Goal: Check status: Check status

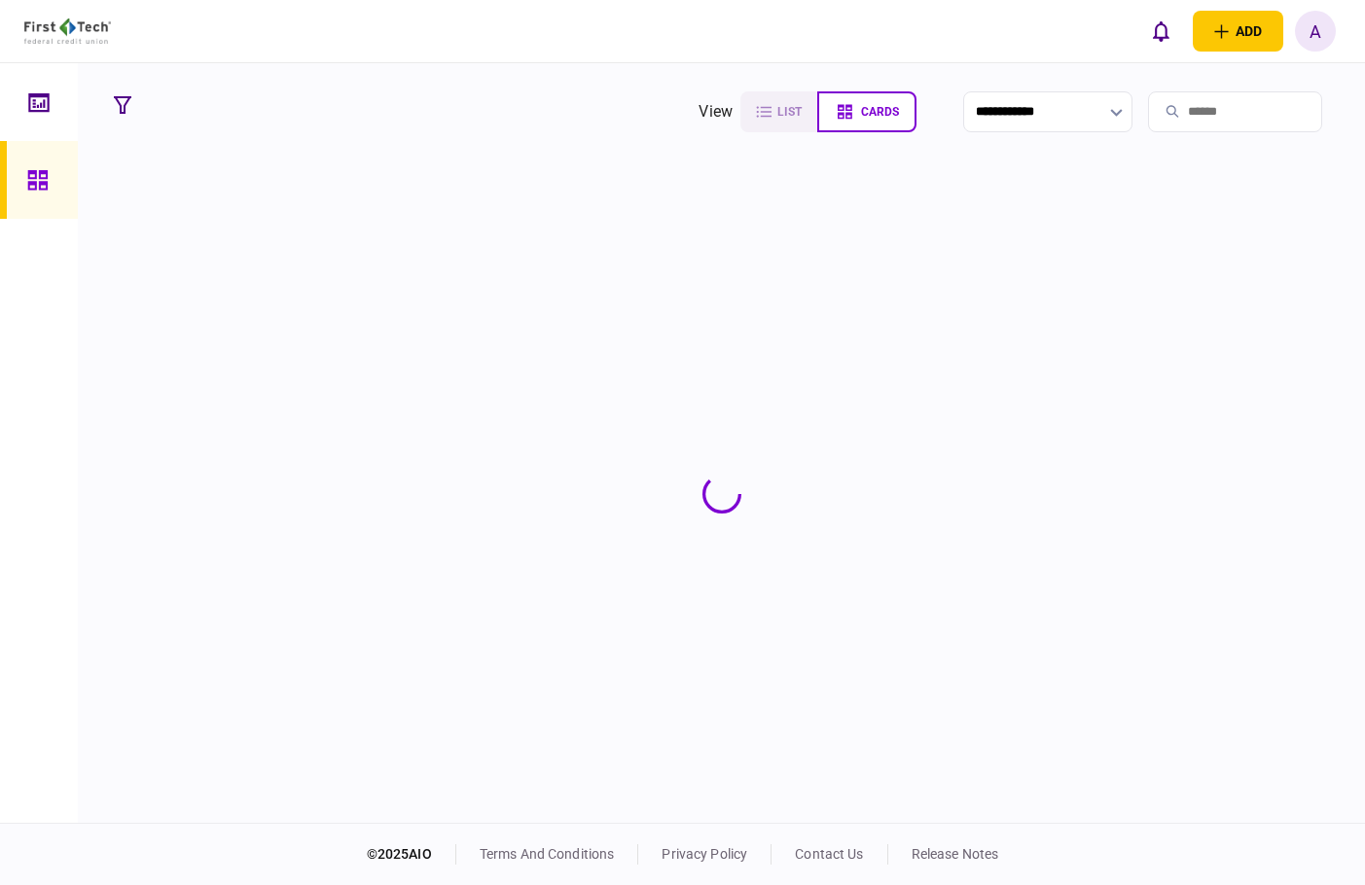
click at [1215, 117] on input "search" at bounding box center [1235, 111] width 174 height 41
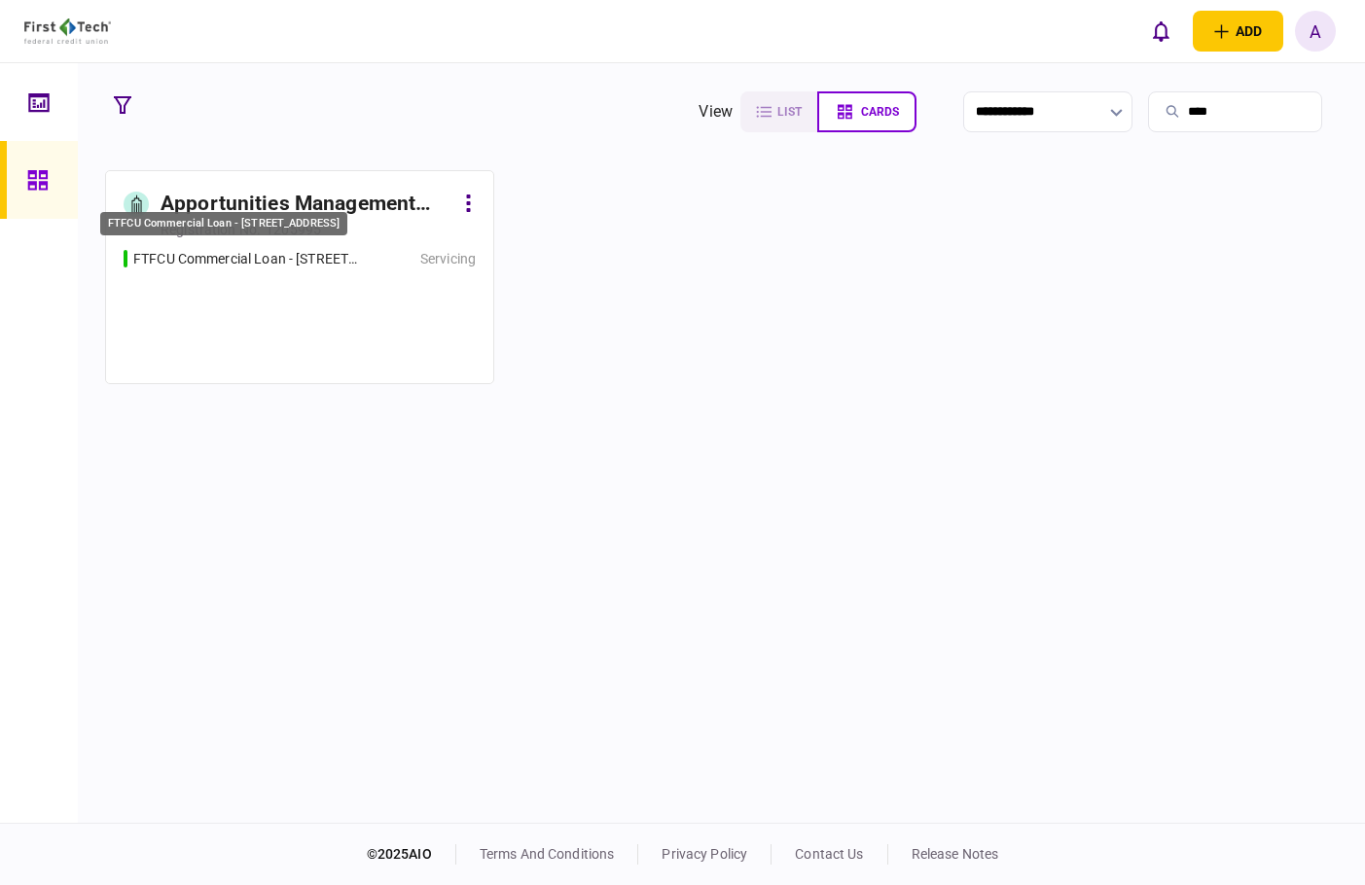
type input "****"
click at [294, 249] on div "FTFCU Commercial Loan - [STREET_ADDRESS]" at bounding box center [246, 259] width 227 height 20
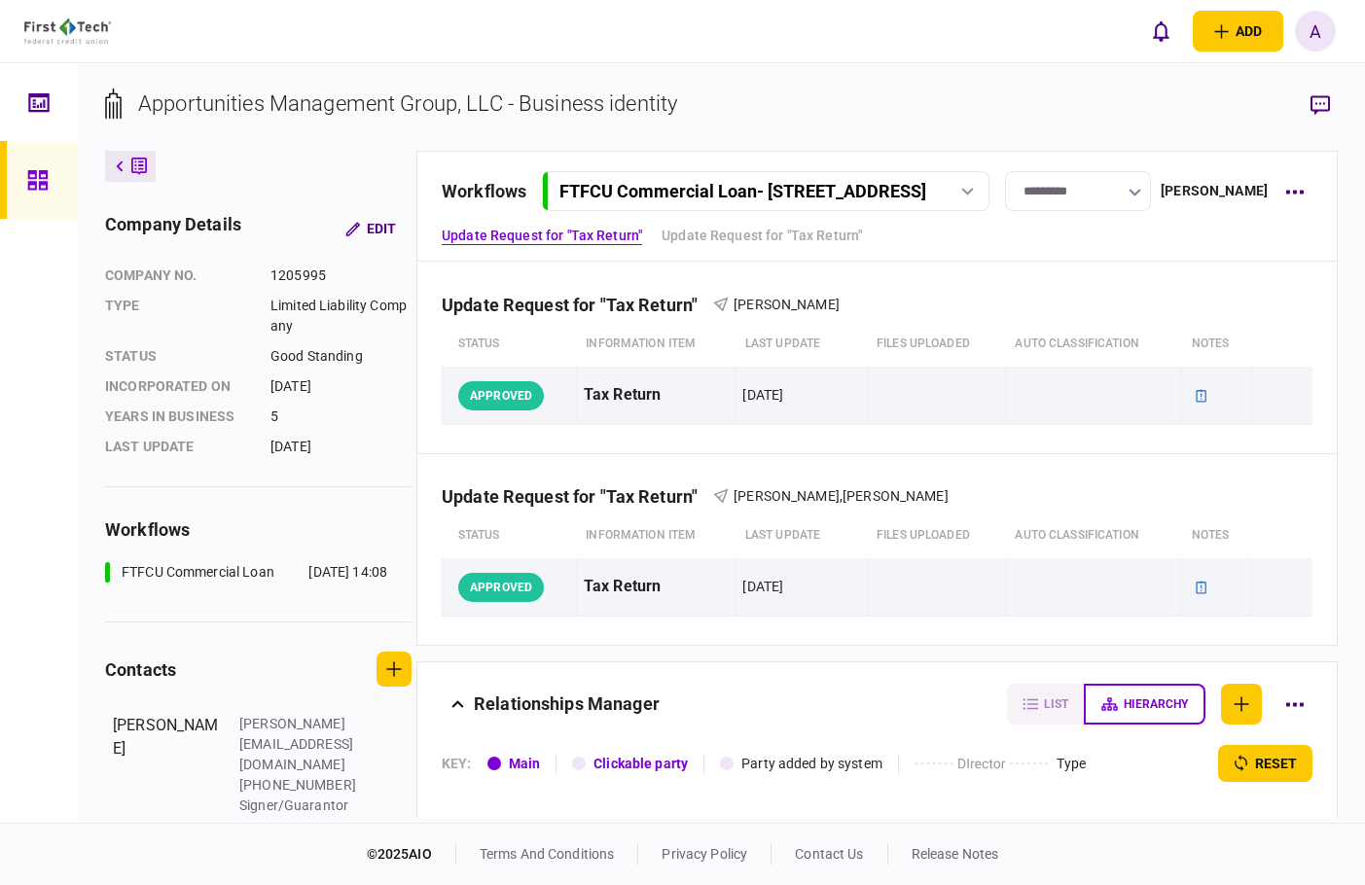
click at [982, 185] on div "FTFCU Commercial Loan - [STREET_ADDRESS]" at bounding box center [765, 191] width 434 height 20
